Goal: Task Accomplishment & Management: Manage account settings

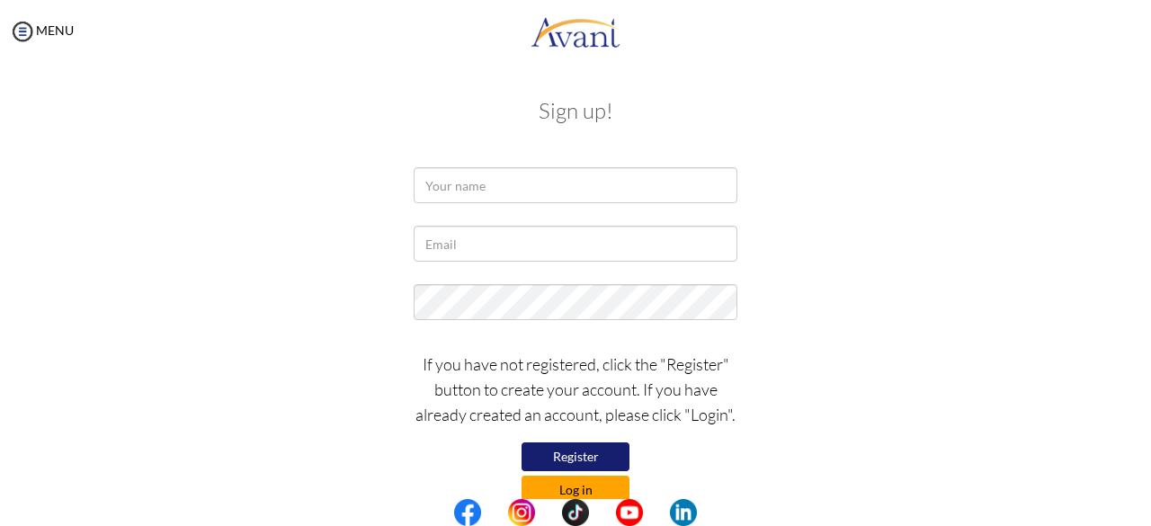
click at [581, 485] on button "Log in" at bounding box center [576, 490] width 108 height 29
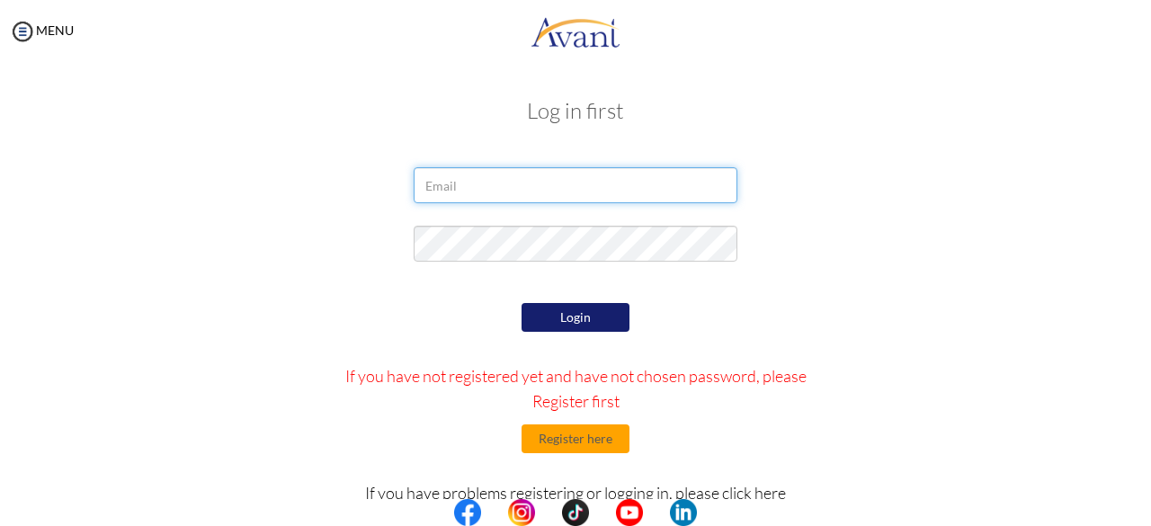
click at [445, 181] on input "email" at bounding box center [576, 185] width 324 height 36
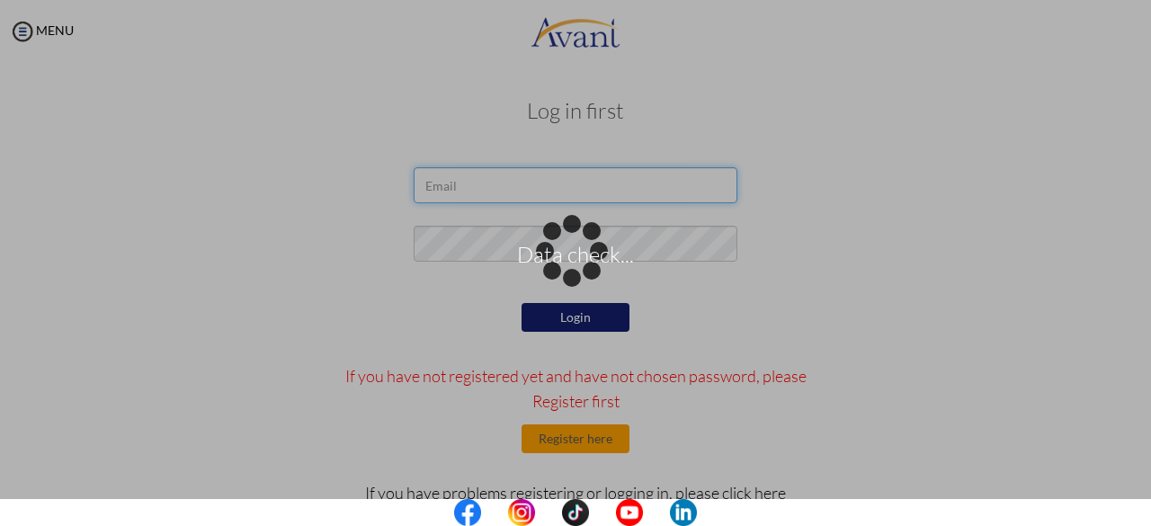
type input "abankwahkingsleykusi11@gmail.com"
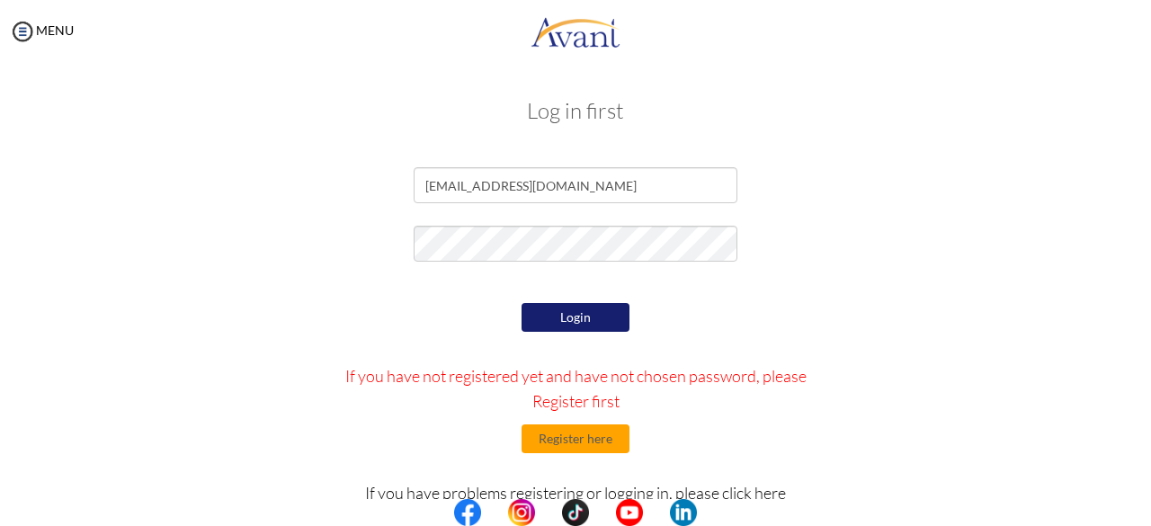
click at [594, 314] on button "Login" at bounding box center [576, 317] width 108 height 29
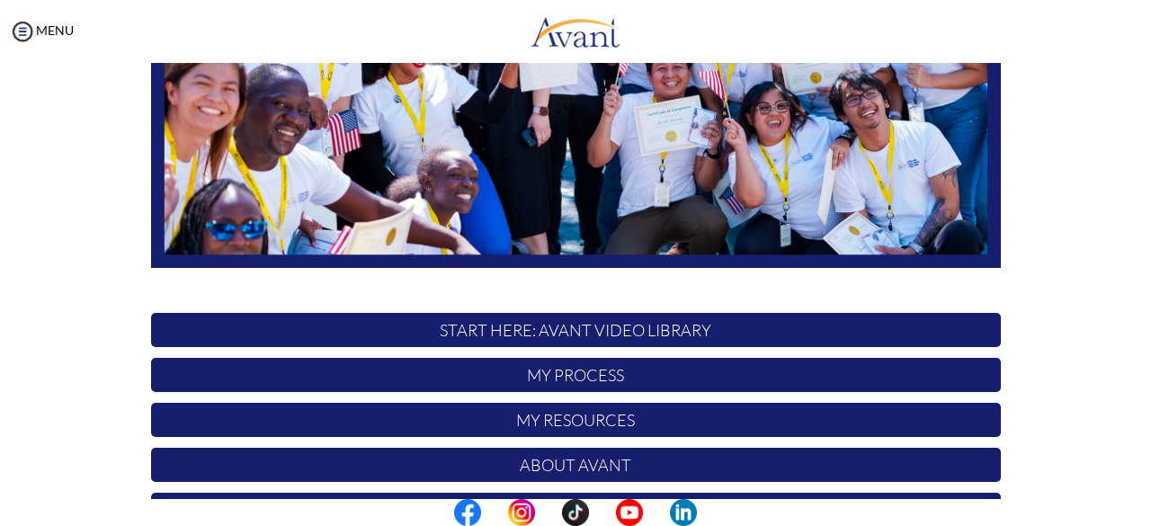
scroll to position [372, 0]
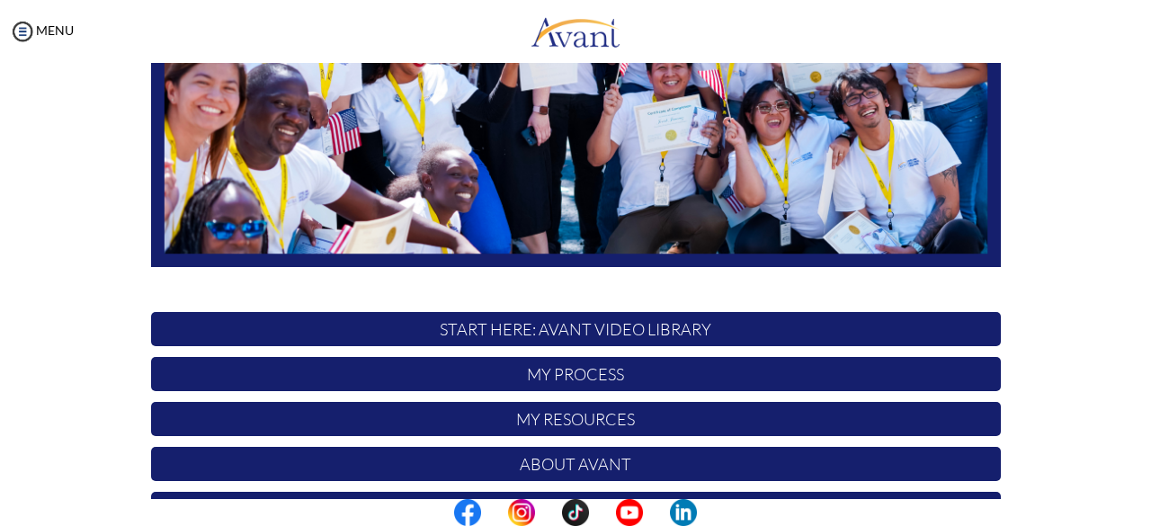
click at [911, 369] on p "My Process" at bounding box center [576, 374] width 850 height 34
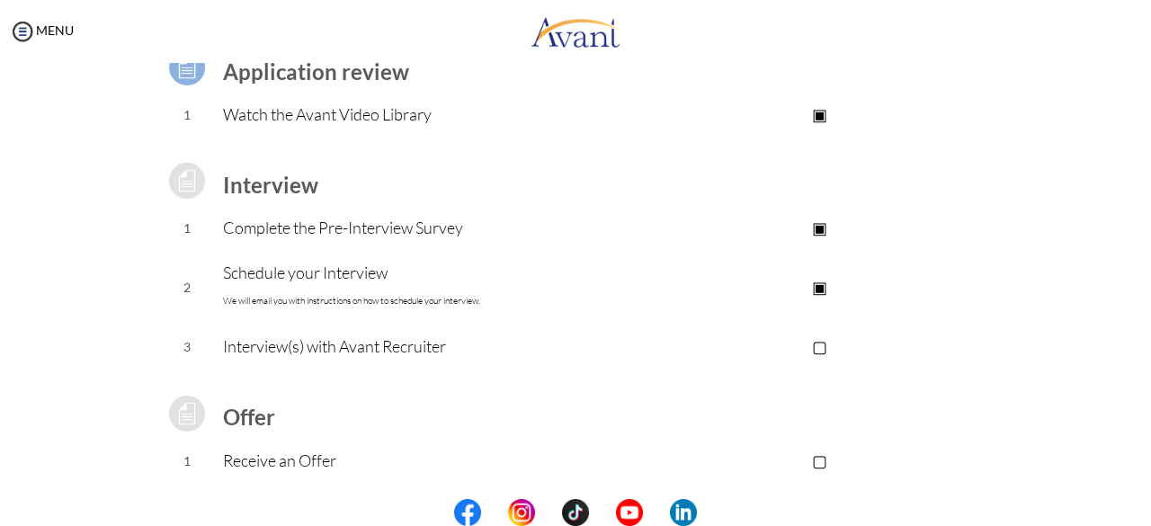
scroll to position [165, 0]
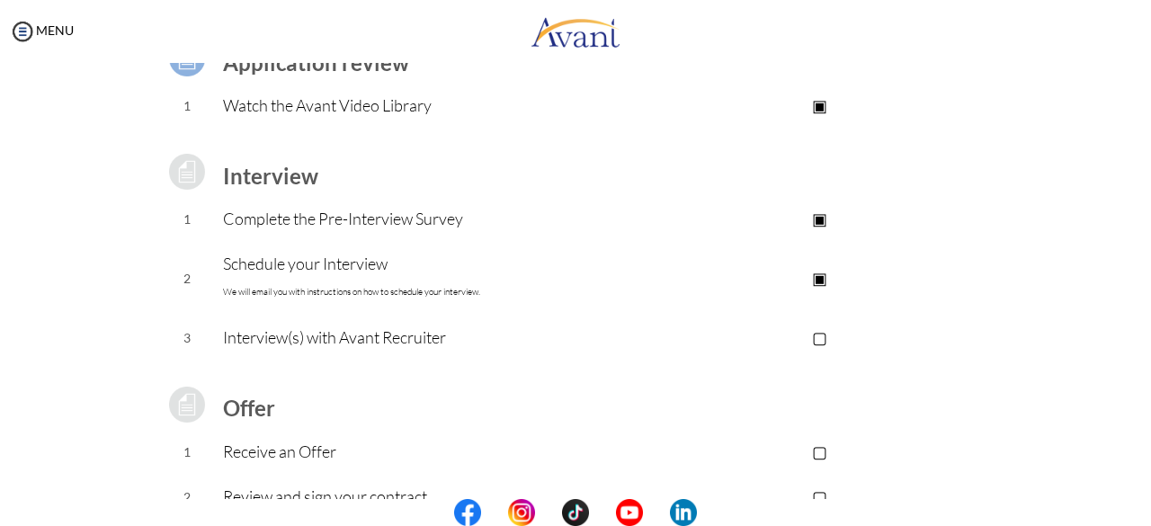
click at [818, 341] on p "▢" at bounding box center [819, 337] width 361 height 25
click at [818, 335] on p "▣" at bounding box center [819, 337] width 361 height 25
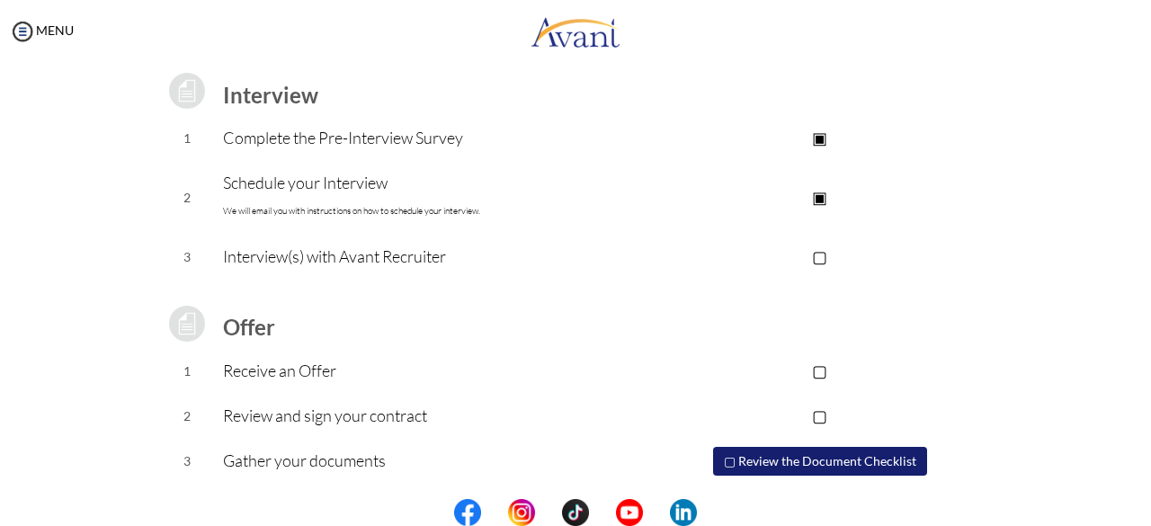
scroll to position [238, 0]
